Goal: Task Accomplishment & Management: Manage account settings

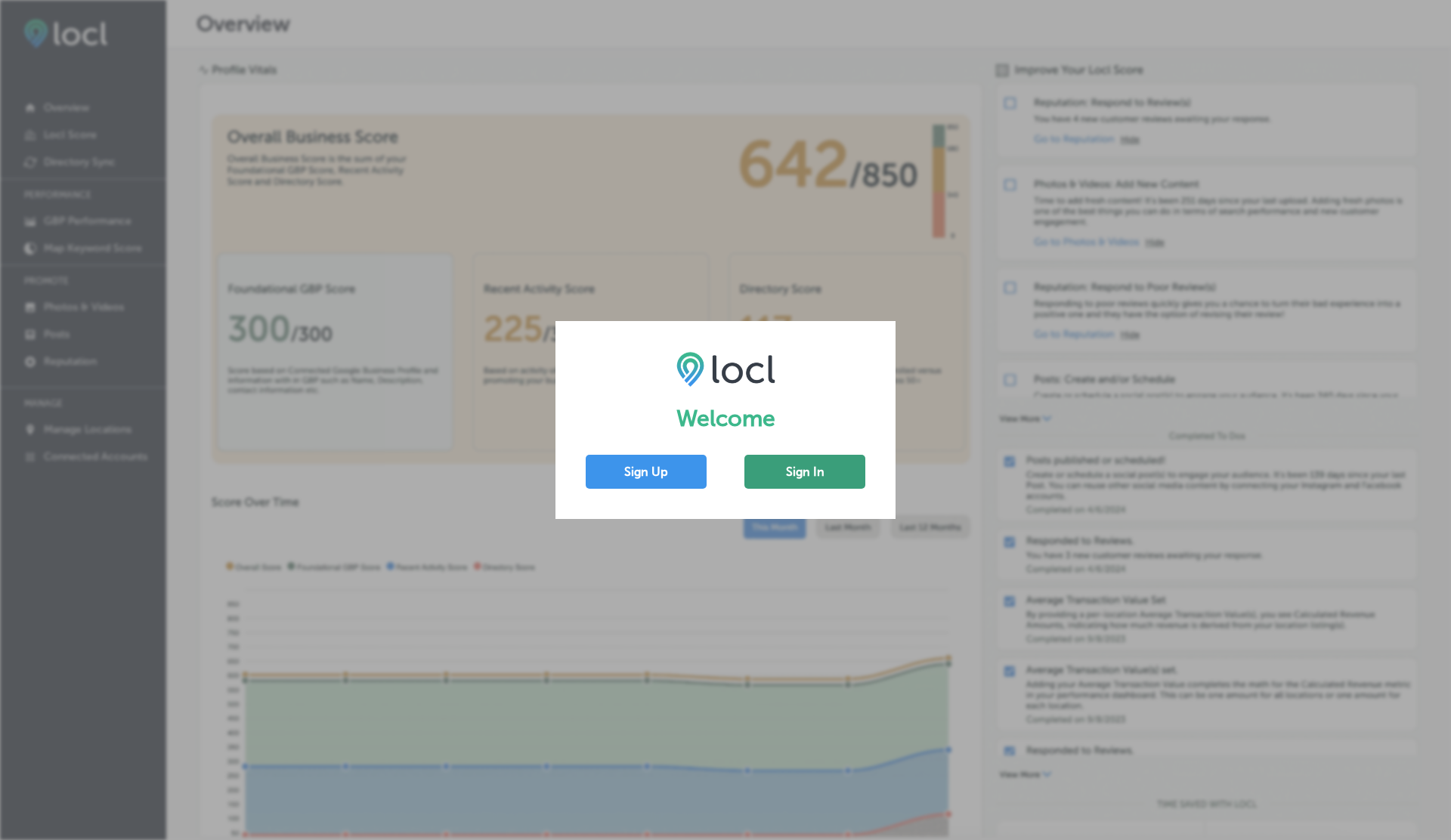
click at [805, 476] on button "Sign In" at bounding box center [805, 472] width 121 height 34
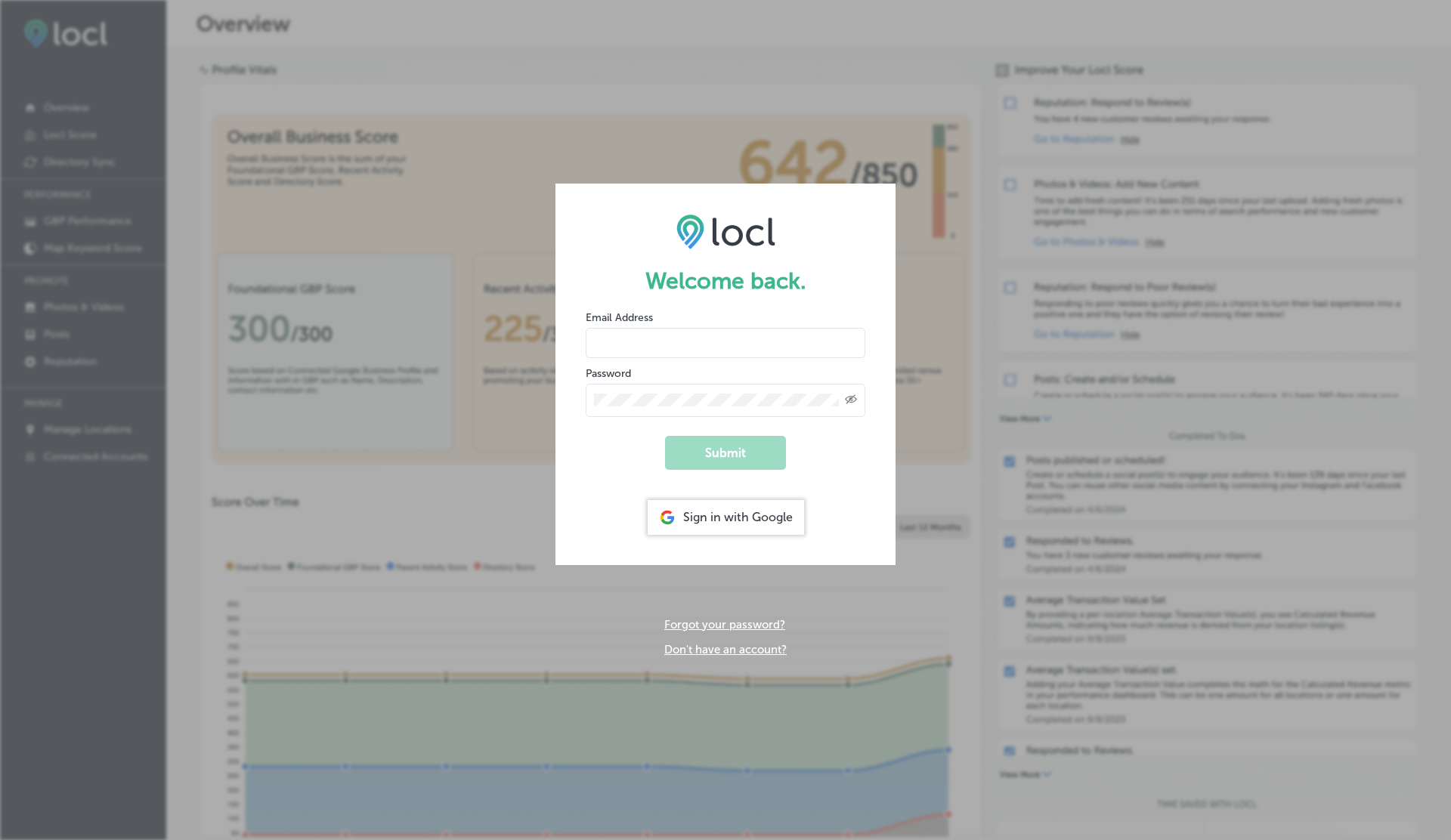
click at [636, 335] on input "email" at bounding box center [725, 342] width 280 height 30
paste input "[EMAIL_ADDRESS][DOMAIN_NAME]"
type input "[EMAIL_ADDRESS][DOMAIN_NAME]"
click at [722, 457] on button "Submit" at bounding box center [725, 453] width 121 height 34
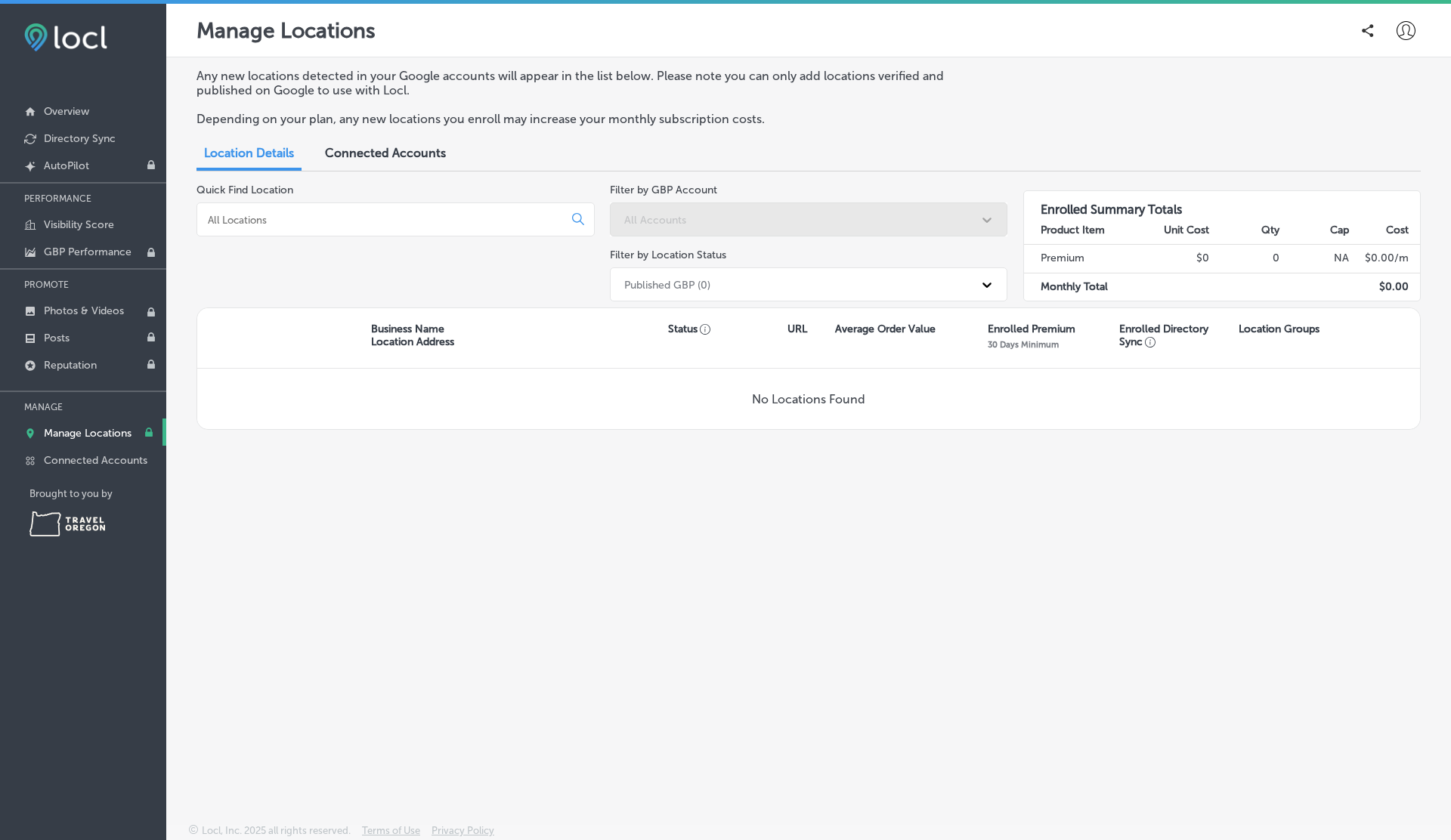
click at [1399, 32] on icon at bounding box center [1406, 30] width 19 height 19
click at [1354, 85] on p "My Account" at bounding box center [1384, 85] width 68 height 18
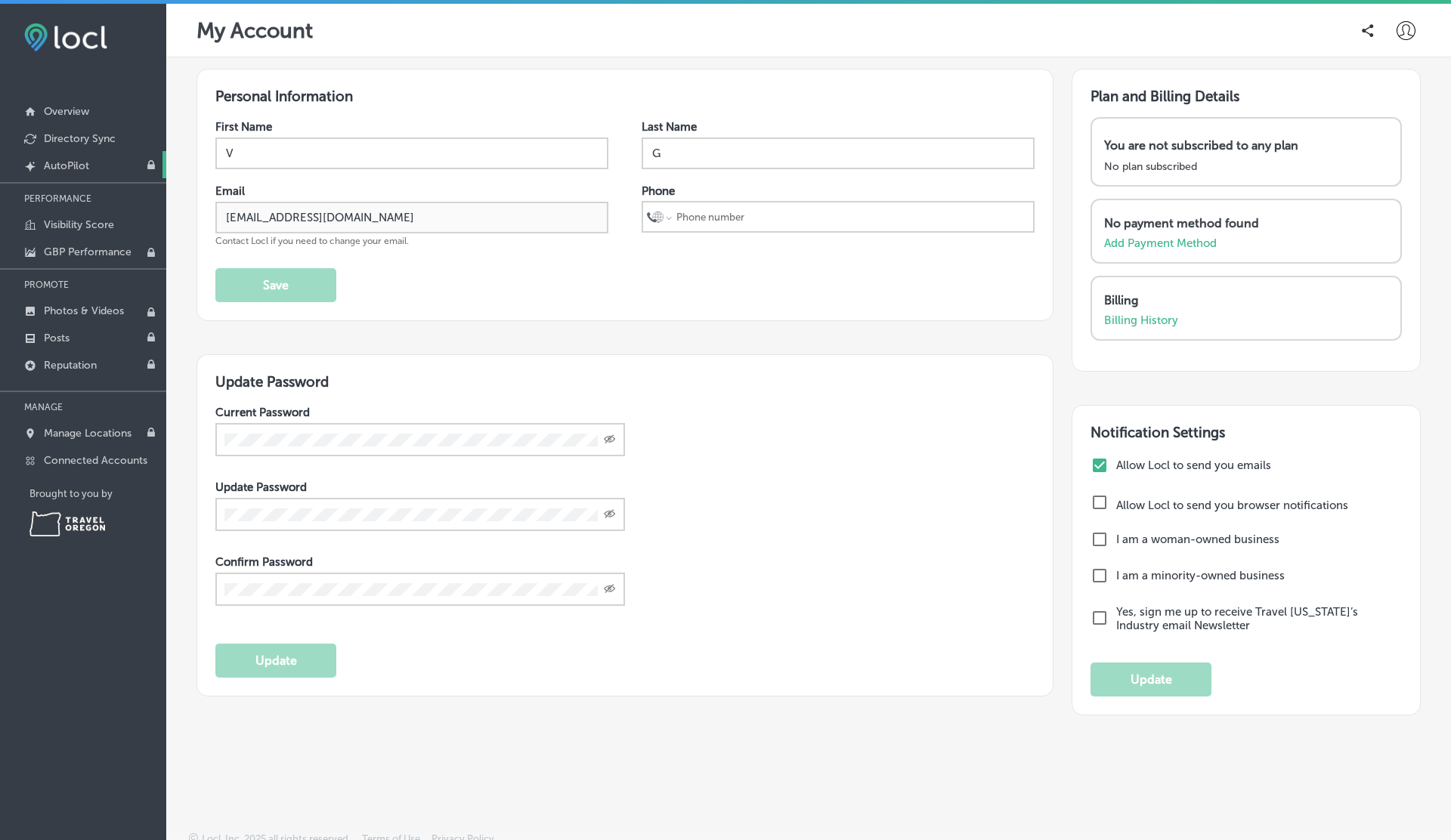
click at [88, 174] on link "Created by potrace 1.10, written by [PERSON_NAME] [DATE]-[DATE] AutoPilot" at bounding box center [83, 165] width 166 height 28
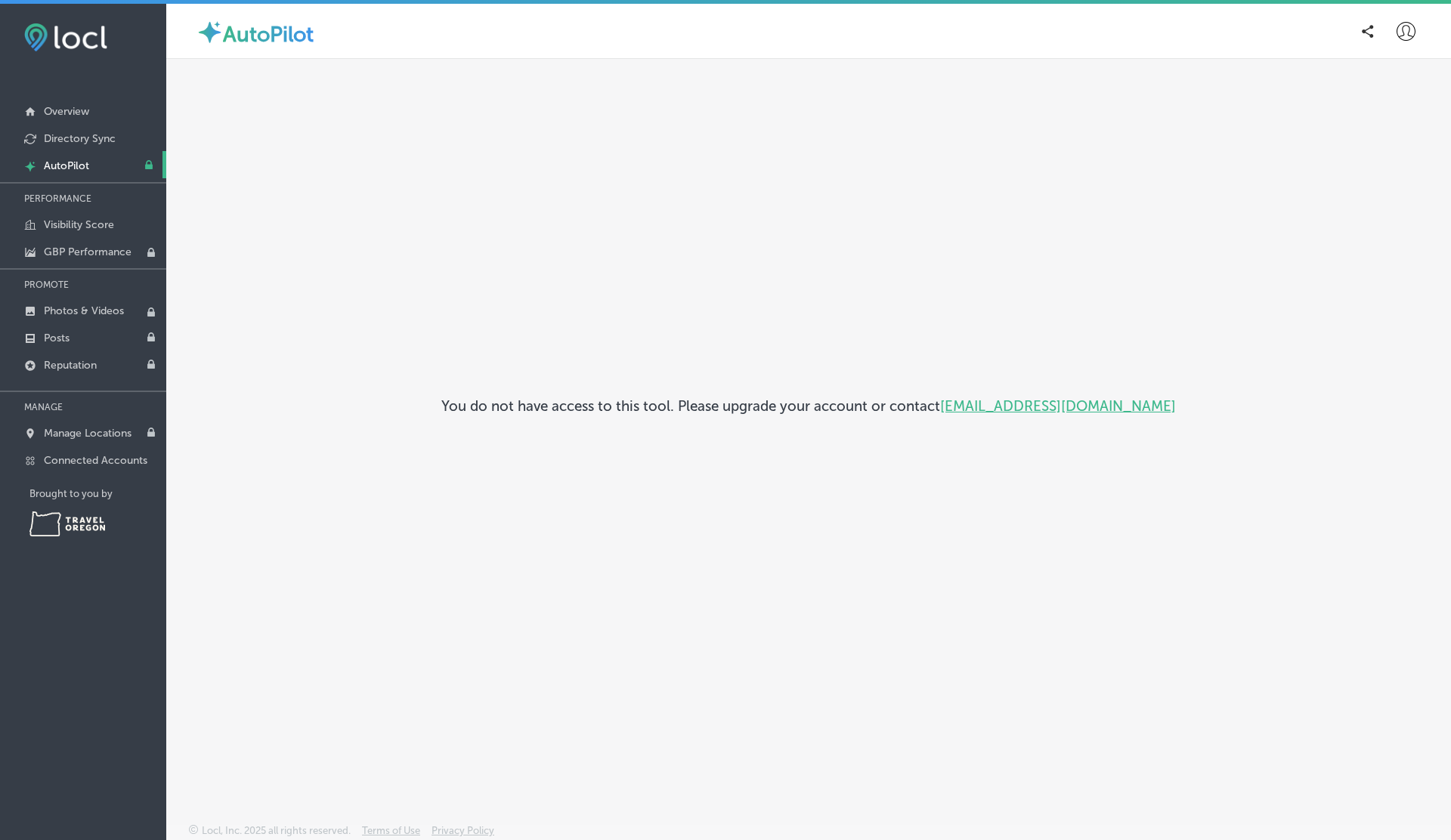
click at [832, 514] on div "You do not have access to this tool. Please upgrade your account or contact [EM…" at bounding box center [808, 405] width 1224 height 671
